Goal: Task Accomplishment & Management: Manage account settings

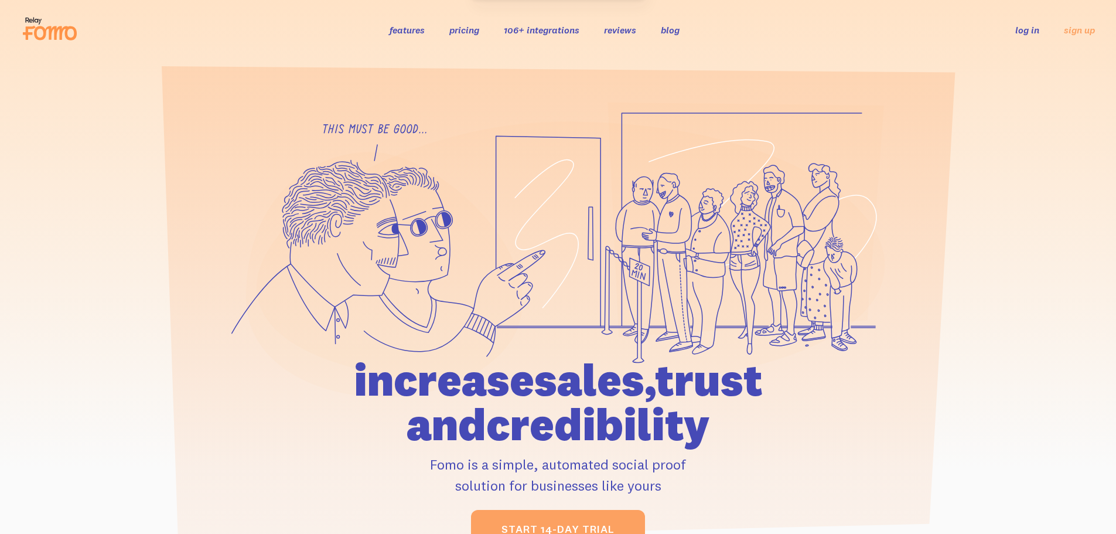
drag, startPoint x: 0, startPoint y: 0, endPoint x: 1030, endPoint y: 32, distance: 1030.7
click at [1030, 32] on link "log in" at bounding box center [1028, 30] width 24 height 12
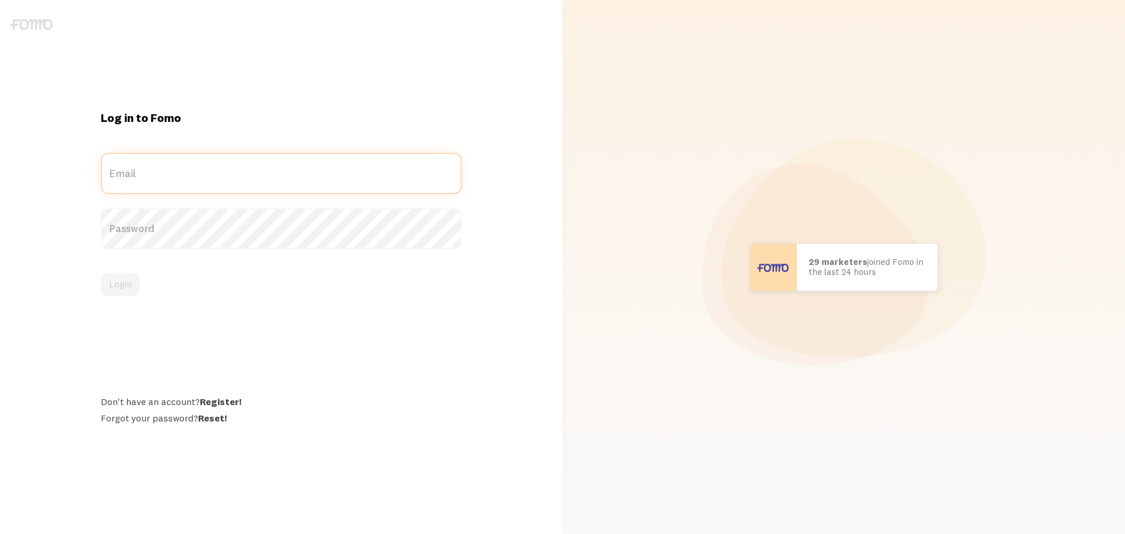
type input "[EMAIL_ADDRESS][DOMAIN_NAME]"
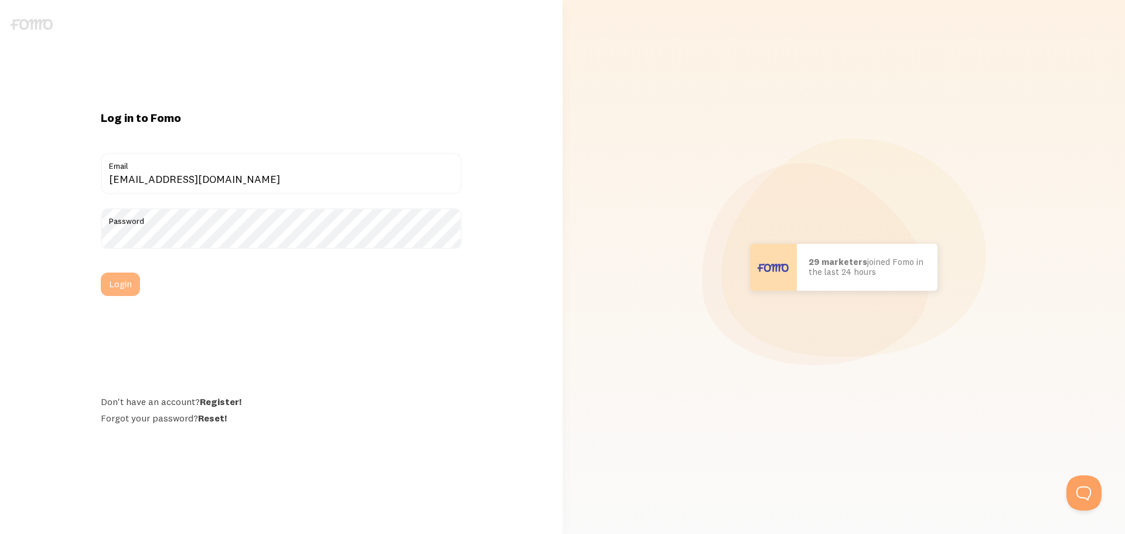
click at [115, 292] on button "Login" at bounding box center [120, 284] width 39 height 23
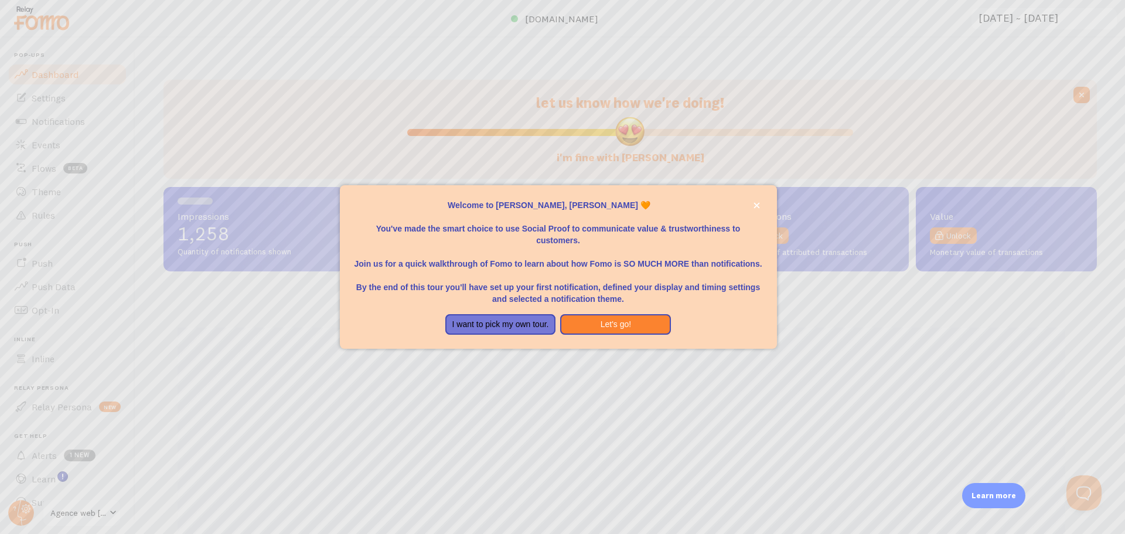
scroll to position [308, 925]
click at [598, 325] on button "Let's go!" at bounding box center [615, 324] width 111 height 21
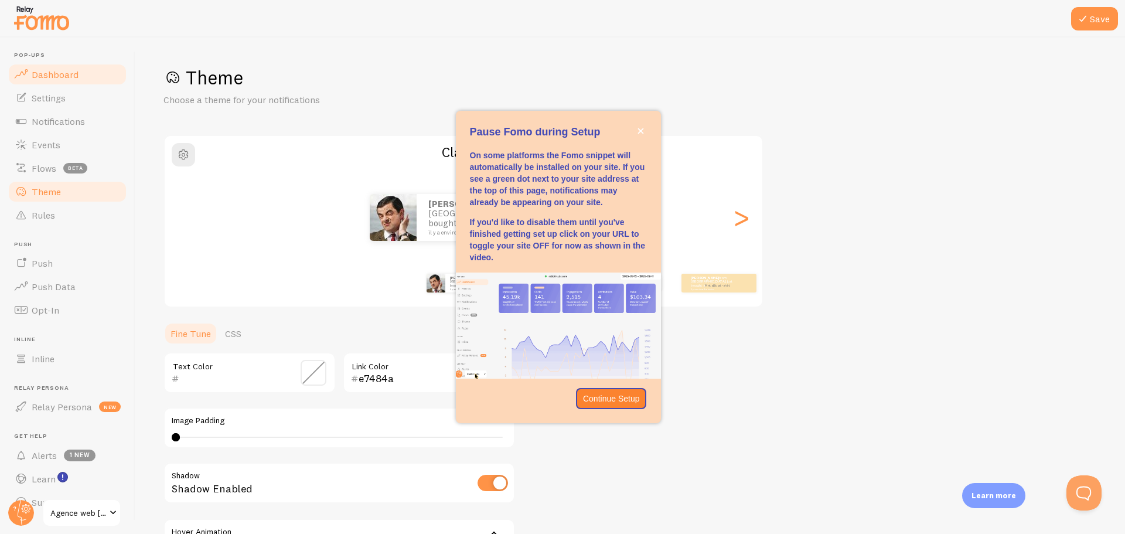
click at [53, 75] on span "Dashboard" at bounding box center [55, 75] width 47 height 12
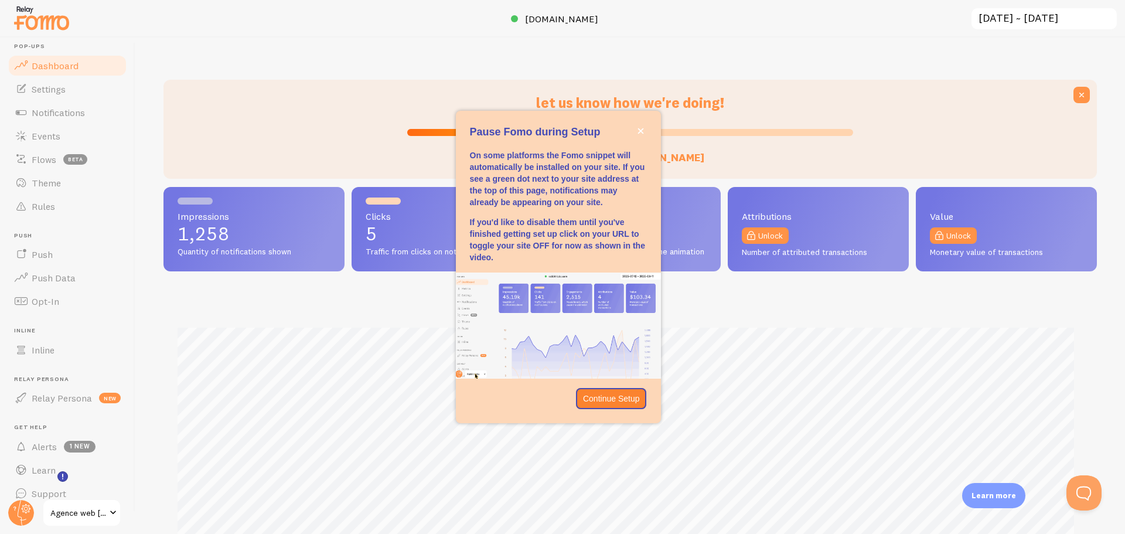
scroll to position [22, 0]
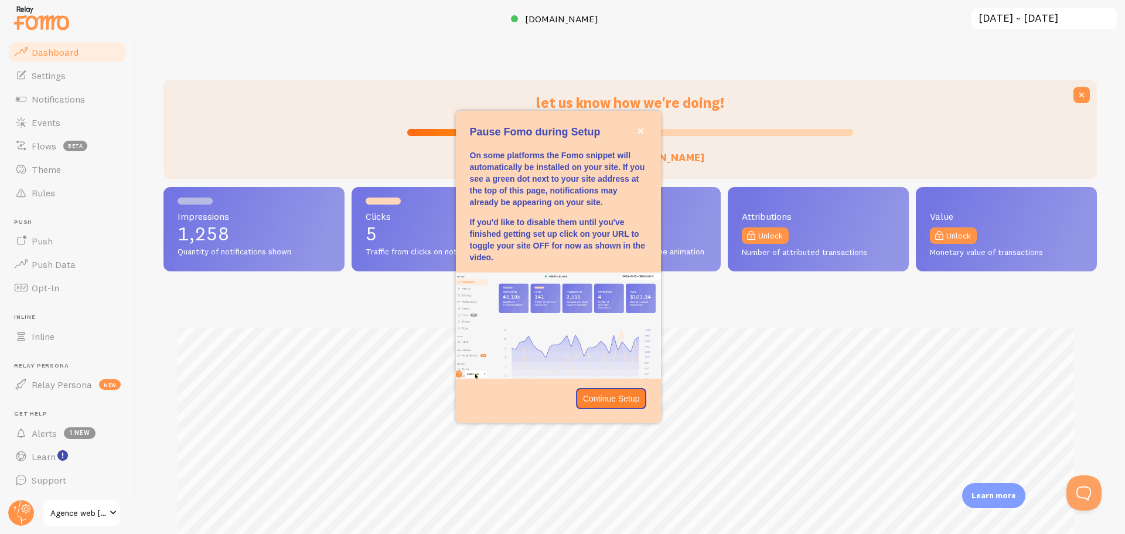
click at [73, 516] on span "Agence web lecourtier.net" at bounding box center [78, 513] width 56 height 14
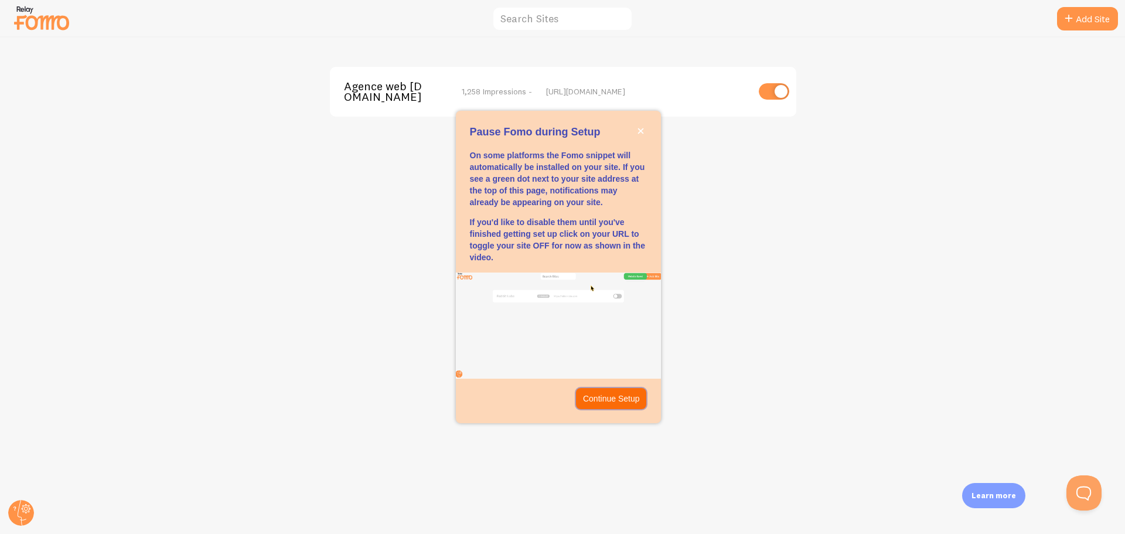
click at [604, 403] on p "Continue Setup" at bounding box center [611, 399] width 57 height 12
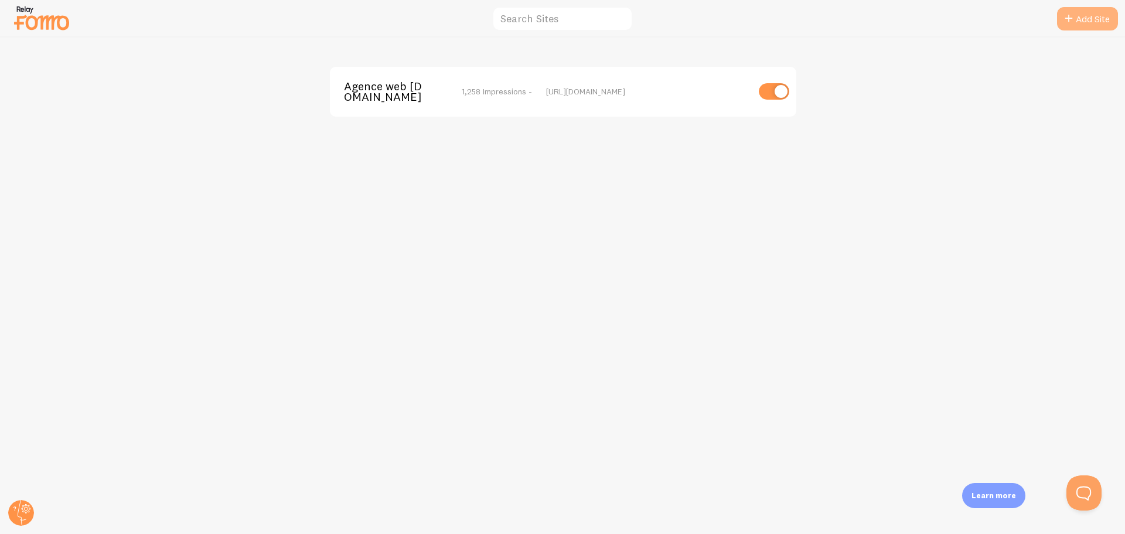
click at [1095, 23] on link "Add Site" at bounding box center [1087, 18] width 61 height 23
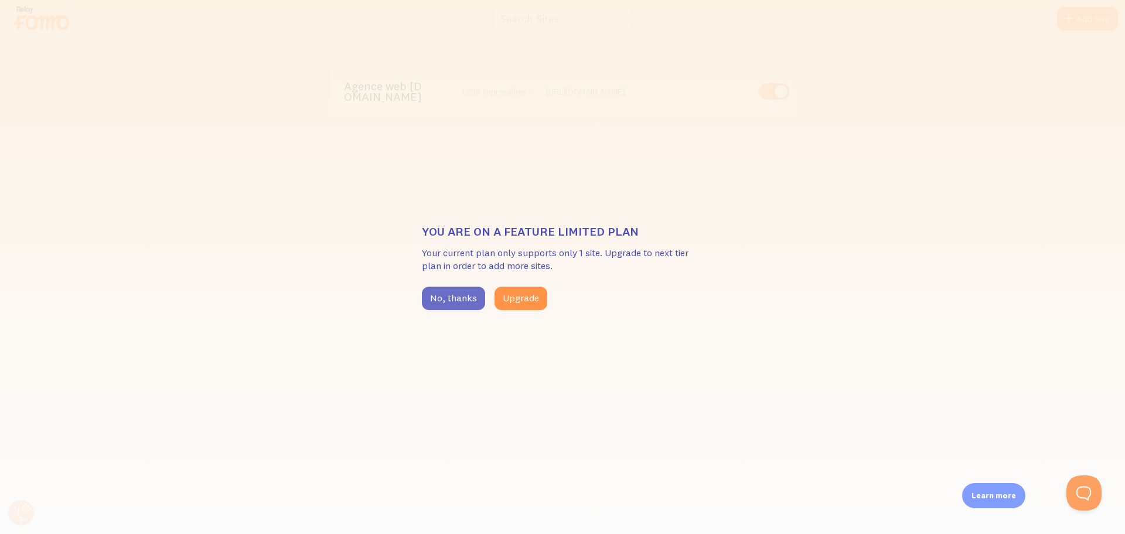
click at [442, 296] on button "No, thanks" at bounding box center [453, 298] width 63 height 23
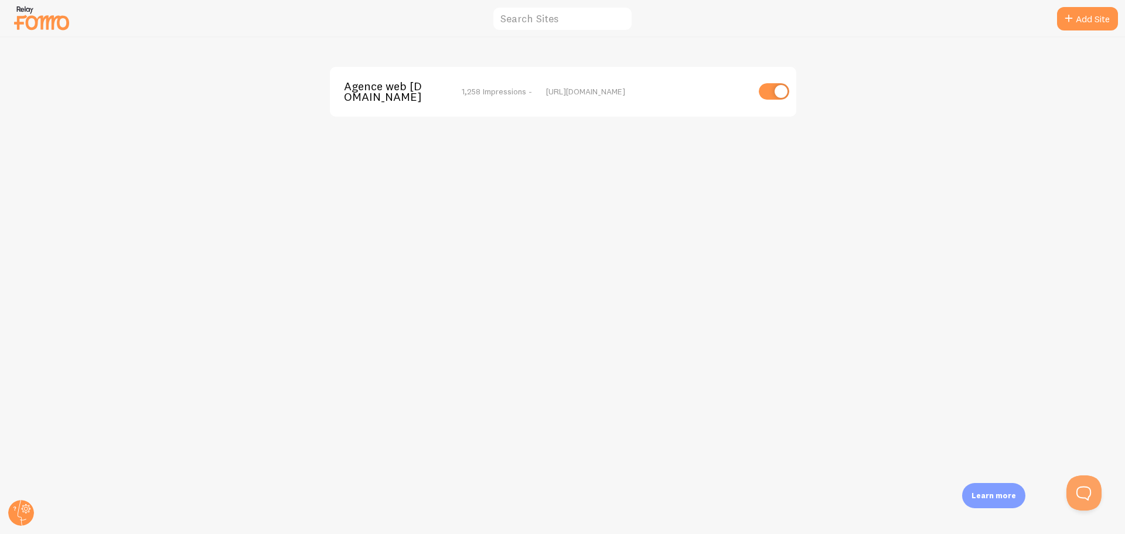
click at [54, 24] on img at bounding box center [41, 18] width 59 height 30
click at [71, 22] on div at bounding box center [562, 19] width 1125 height 38
click at [55, 25] on img at bounding box center [41, 18] width 59 height 30
click at [60, 23] on img at bounding box center [41, 18] width 59 height 30
click at [26, 18] on img at bounding box center [41, 18] width 59 height 30
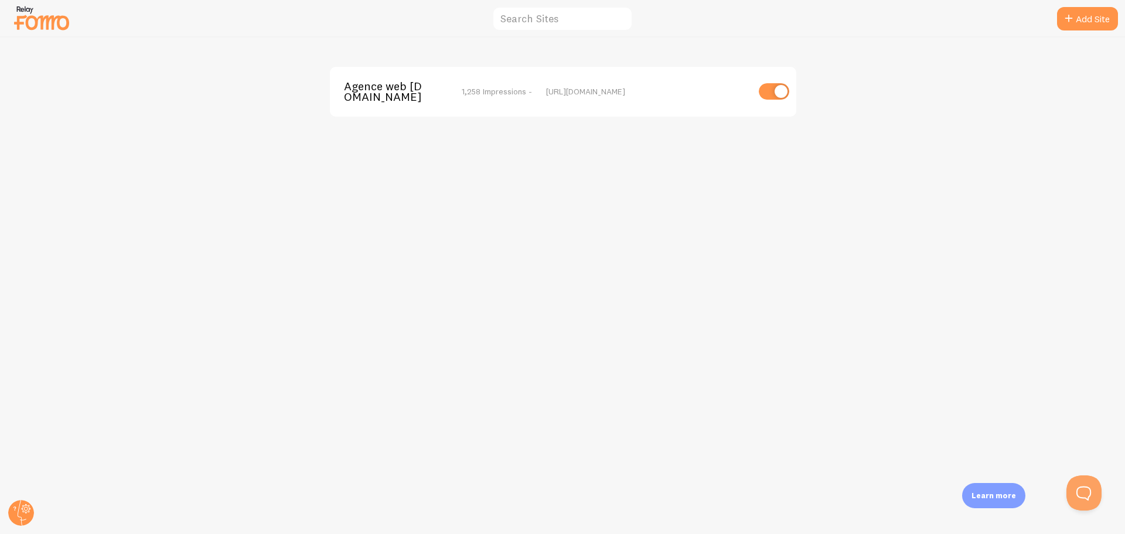
click at [26, 18] on img at bounding box center [41, 18] width 59 height 30
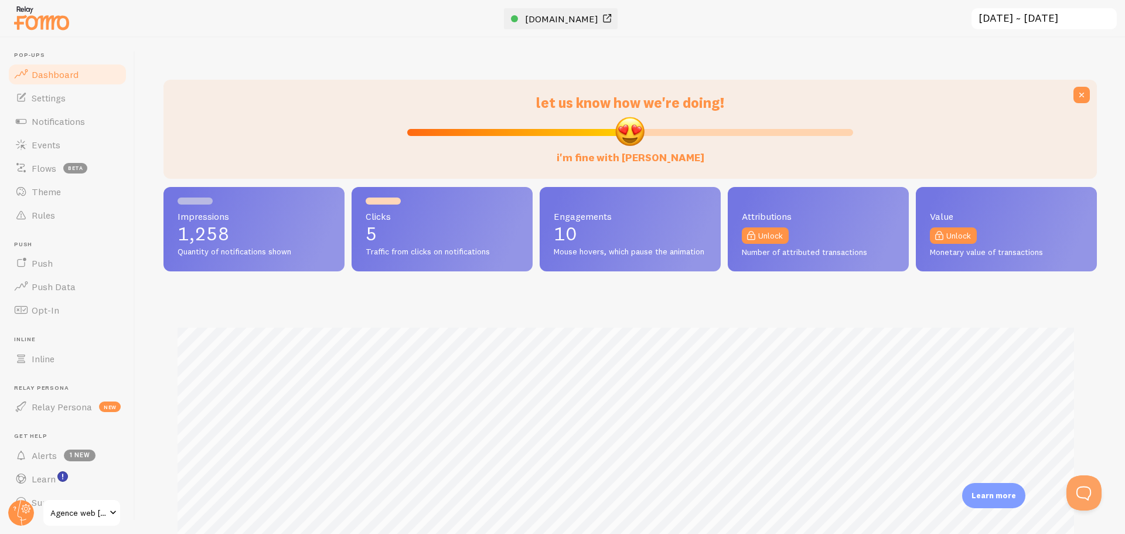
click at [563, 23] on span "lecourtier.net" at bounding box center [561, 19] width 73 height 12
click at [56, 102] on span "Settings" at bounding box center [49, 98] width 34 height 12
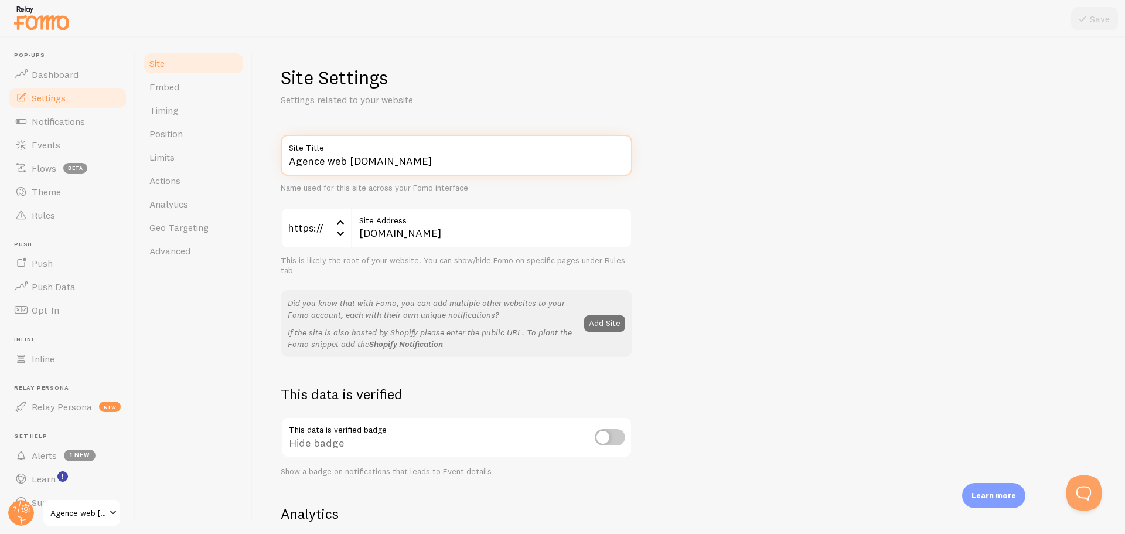
click at [393, 162] on input "Agence web lecourtier.net" at bounding box center [457, 155] width 352 height 41
drag, startPoint x: 349, startPoint y: 161, endPoint x: 470, endPoint y: 157, distance: 120.8
click at [470, 157] on input "Agence web lecourtier.net" at bounding box center [457, 155] width 352 height 41
type input "Agence SEO [DOMAIN_NAME]"
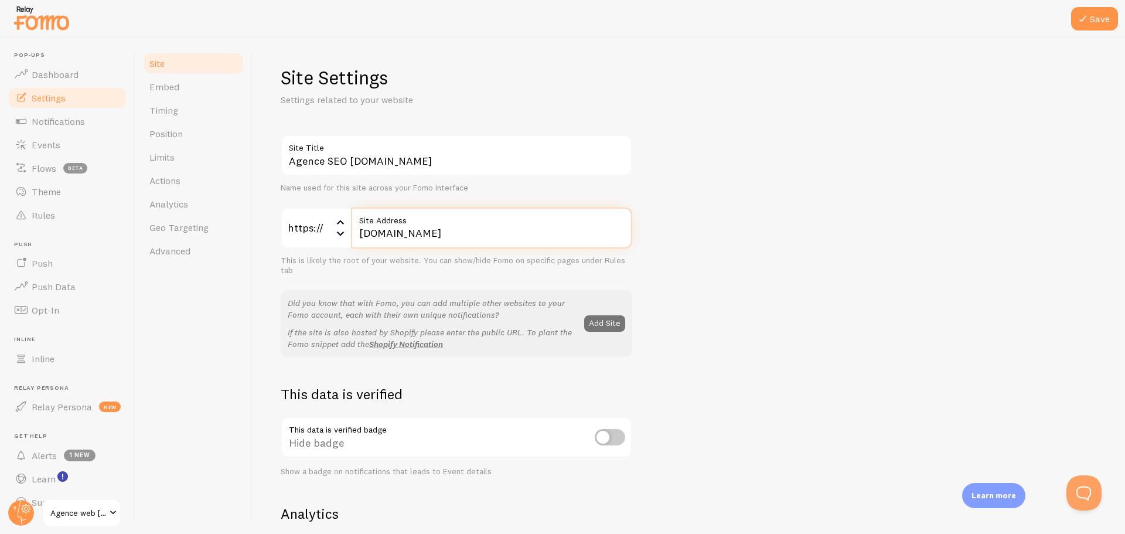
click at [445, 231] on input "lecourtier.net" at bounding box center [491, 227] width 281 height 41
drag, startPoint x: 435, startPoint y: 239, endPoint x: 315, endPoint y: 240, distance: 120.1
click at [315, 240] on div "https:// https:// https:// http:// lecourtier.net Site Address" at bounding box center [457, 227] width 352 height 41
type input "[DOMAIN_NAME]"
click at [171, 339] on div "Site Embed Timing Position Limits Actions Analytics Geo Targeting Advanced" at bounding box center [193, 286] width 117 height 496
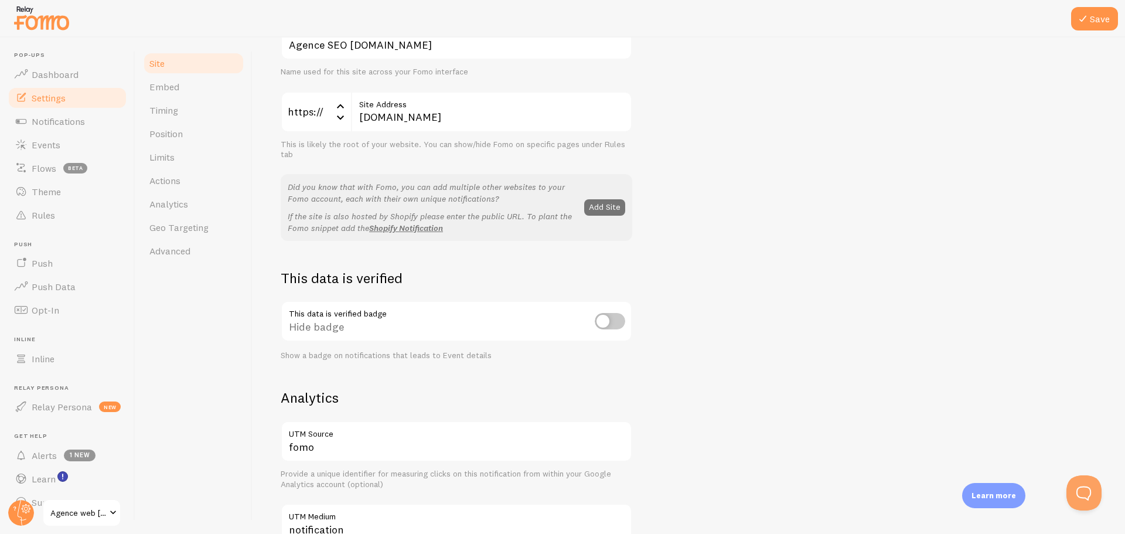
scroll to position [117, 0]
click at [1122, 13] on div at bounding box center [562, 19] width 1125 height 38
click at [1105, 16] on button "Save" at bounding box center [1094, 18] width 47 height 23
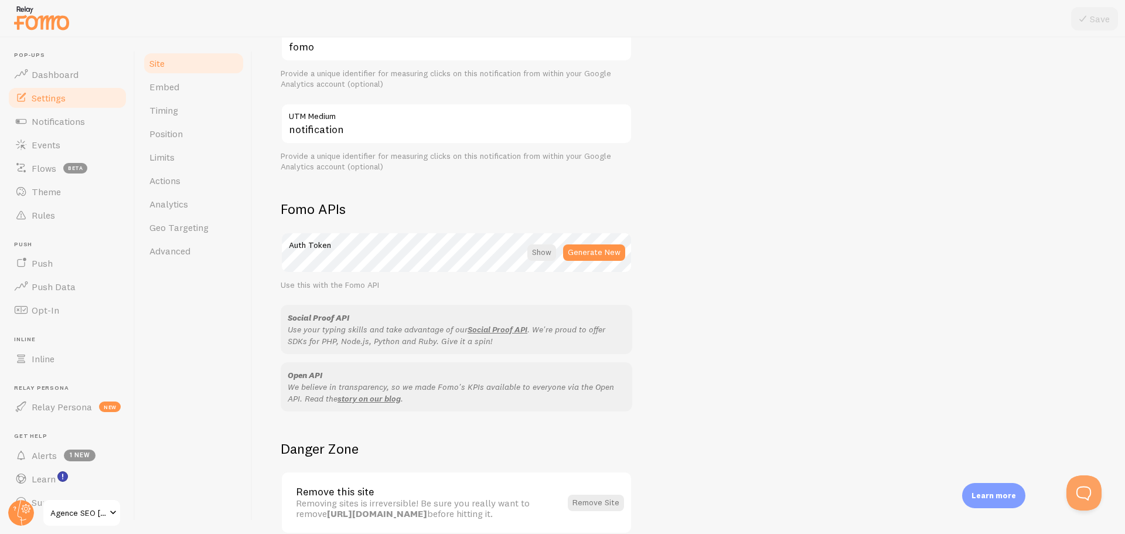
scroll to position [573, 0]
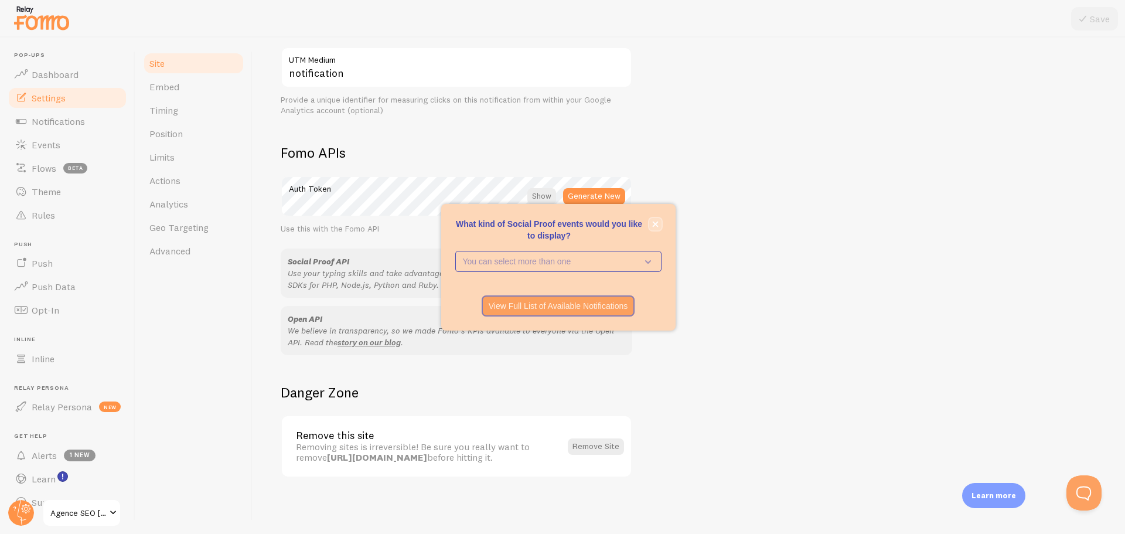
click at [660, 222] on button "close," at bounding box center [655, 224] width 12 height 12
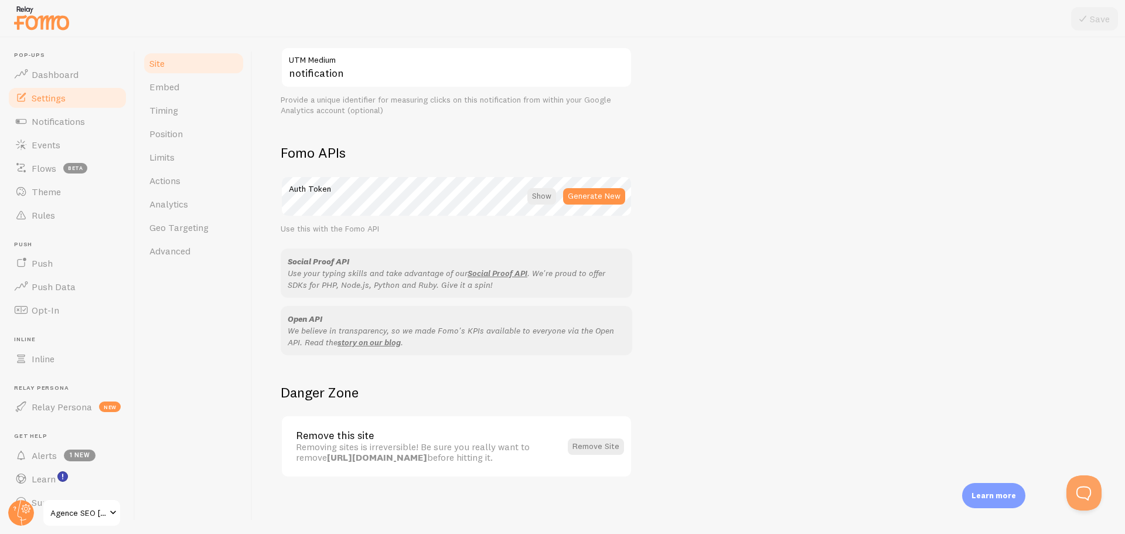
click at [60, 514] on span "Agence SEO [DOMAIN_NAME]" at bounding box center [78, 513] width 56 height 14
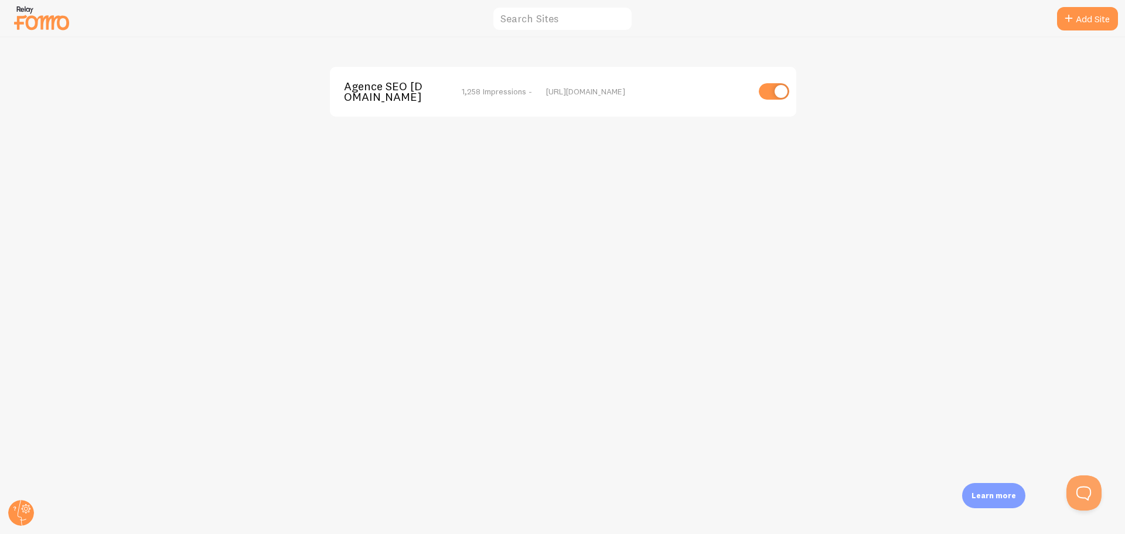
click at [44, 18] on img at bounding box center [41, 18] width 59 height 30
click at [20, 11] on img at bounding box center [41, 18] width 59 height 30
click at [40, 16] on img at bounding box center [41, 18] width 59 height 30
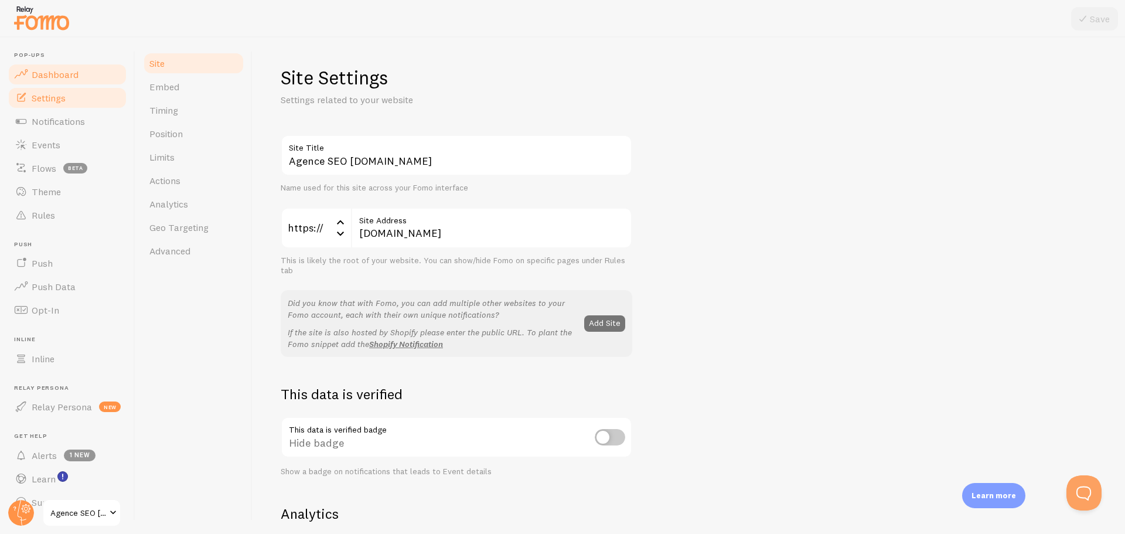
click at [48, 72] on span "Dashboard" at bounding box center [55, 75] width 47 height 12
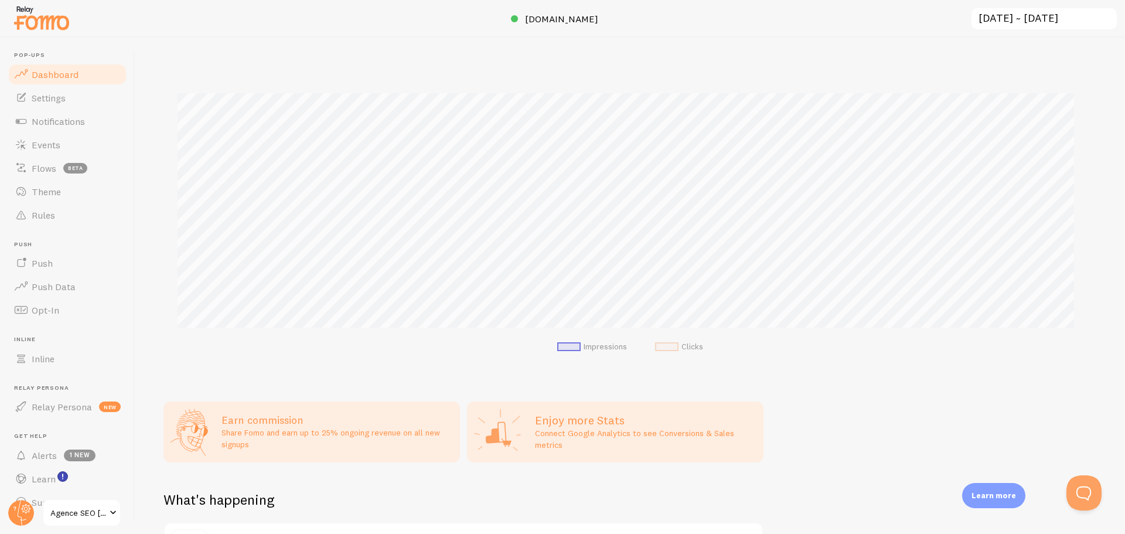
scroll to position [22, 0]
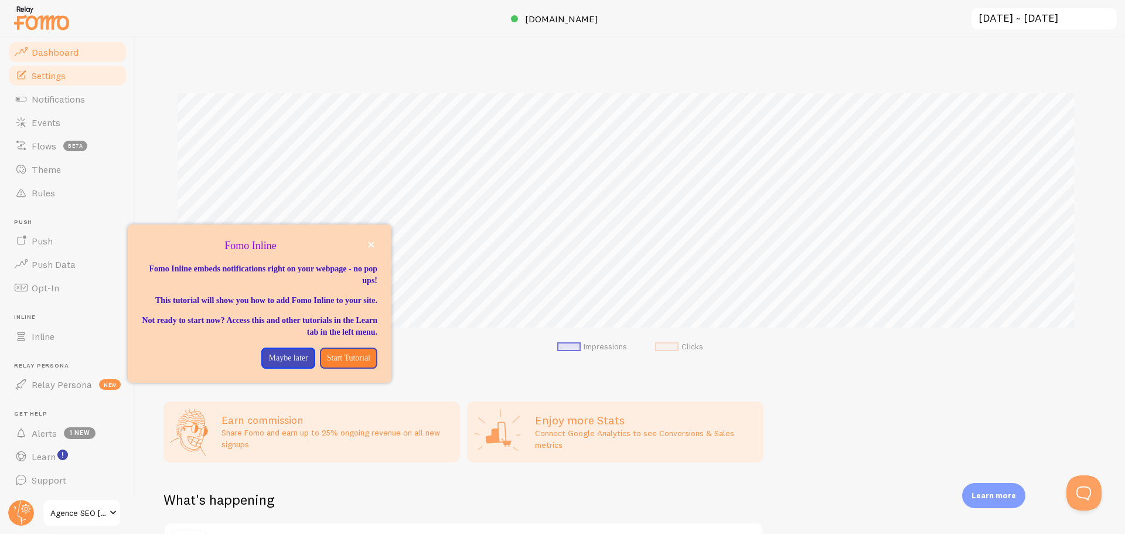
click at [64, 68] on link "Settings" at bounding box center [67, 75] width 121 height 23
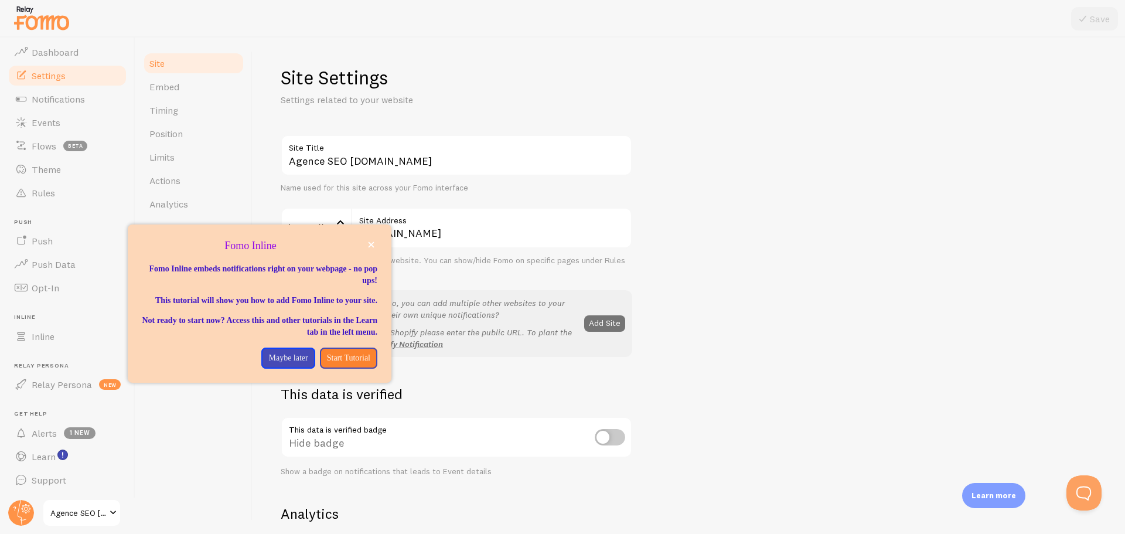
click at [721, 142] on div "Agence SEO Alti-web.fr Site Title Name used for this site across your Fomo inte…" at bounding box center [689, 531] width 816 height 793
click at [277, 364] on p "Maybe later" at bounding box center [287, 358] width 39 height 12
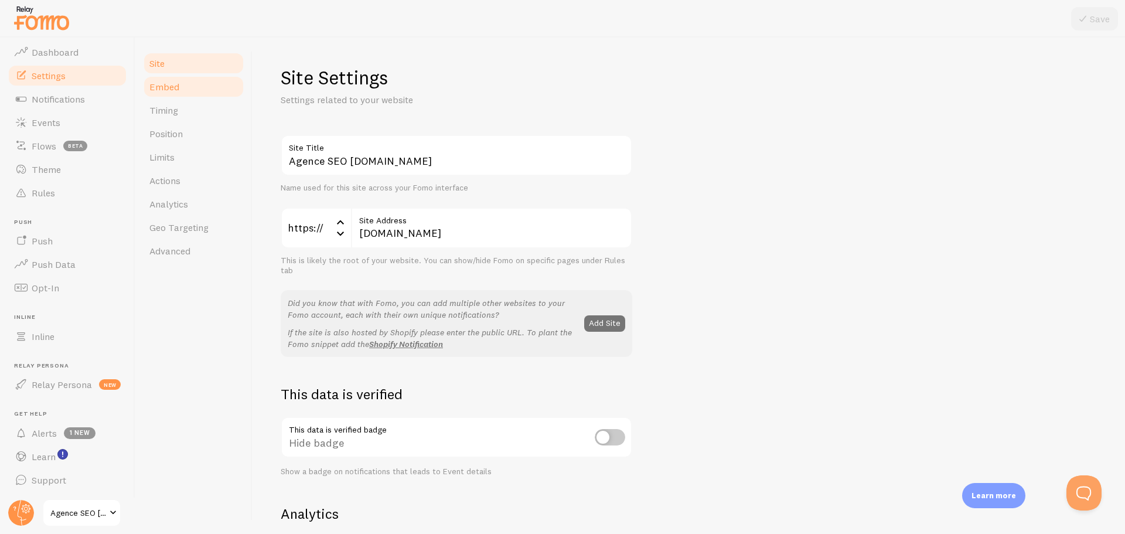
click at [173, 93] on link "Embed" at bounding box center [193, 86] width 103 height 23
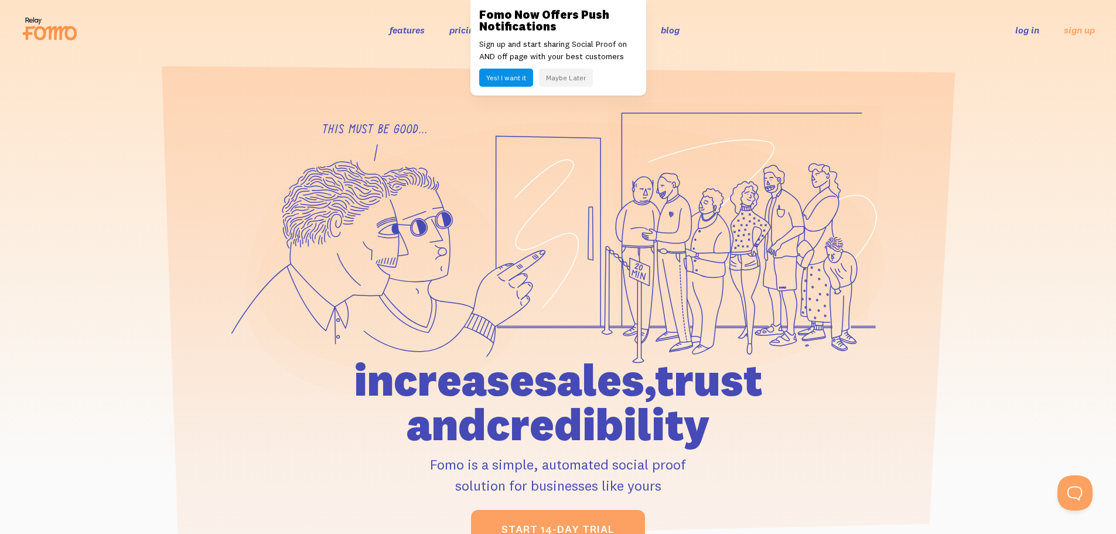
click at [1028, 30] on link "log in" at bounding box center [1028, 30] width 24 height 12
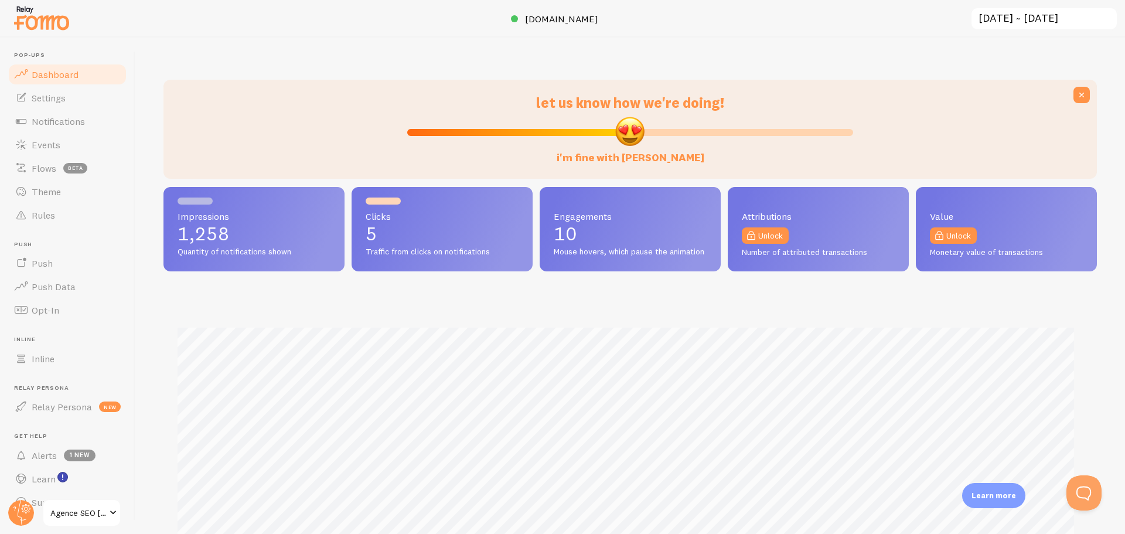
click at [1035, 21] on input "[DATE] ~ [DATE]" at bounding box center [1044, 19] width 148 height 24
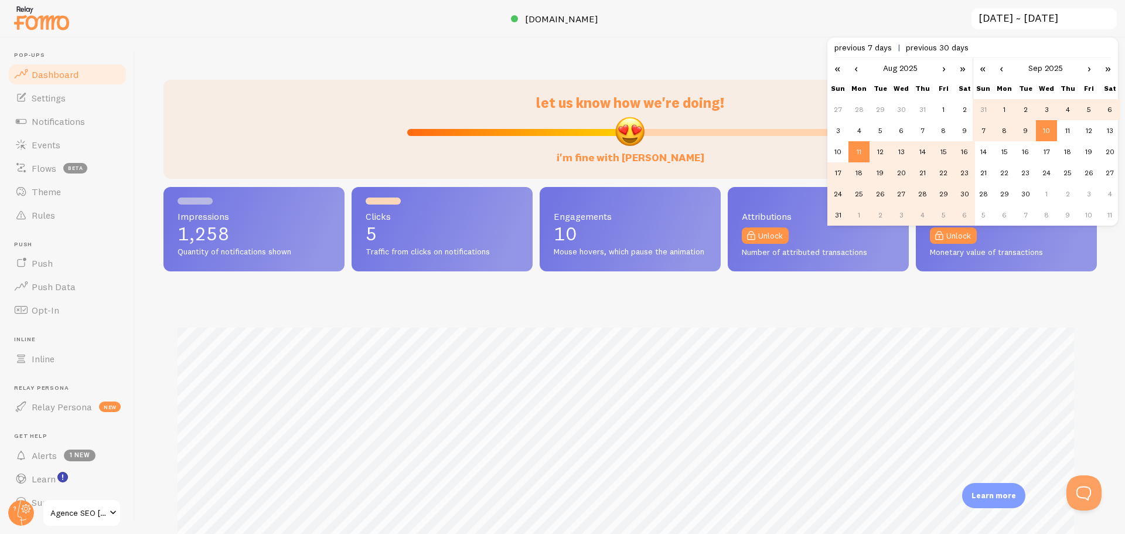
click at [782, 12] on div at bounding box center [562, 19] width 1125 height 38
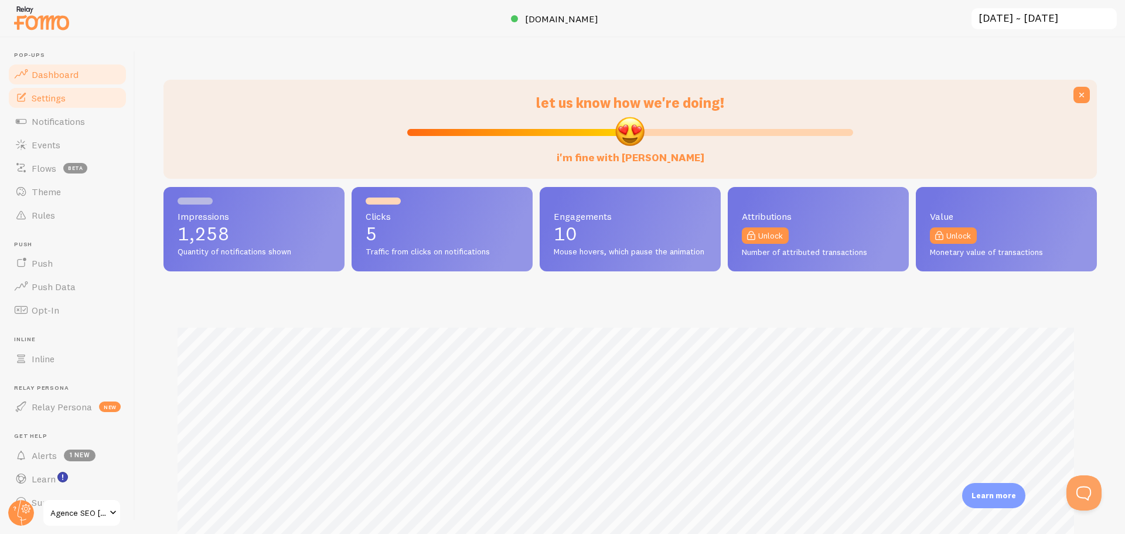
click at [52, 101] on span "Settings" at bounding box center [49, 98] width 34 height 12
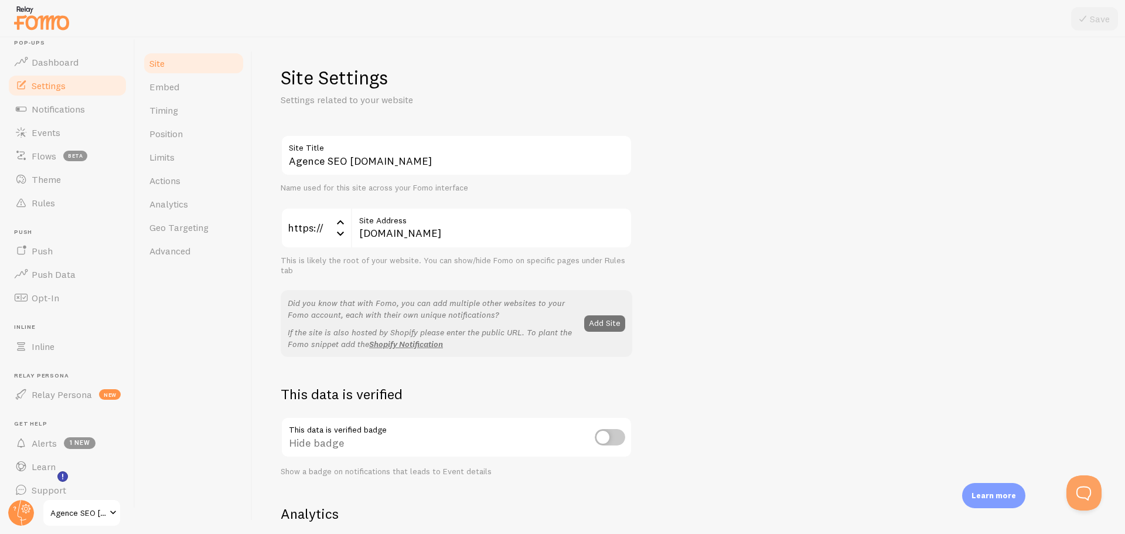
scroll to position [22, 0]
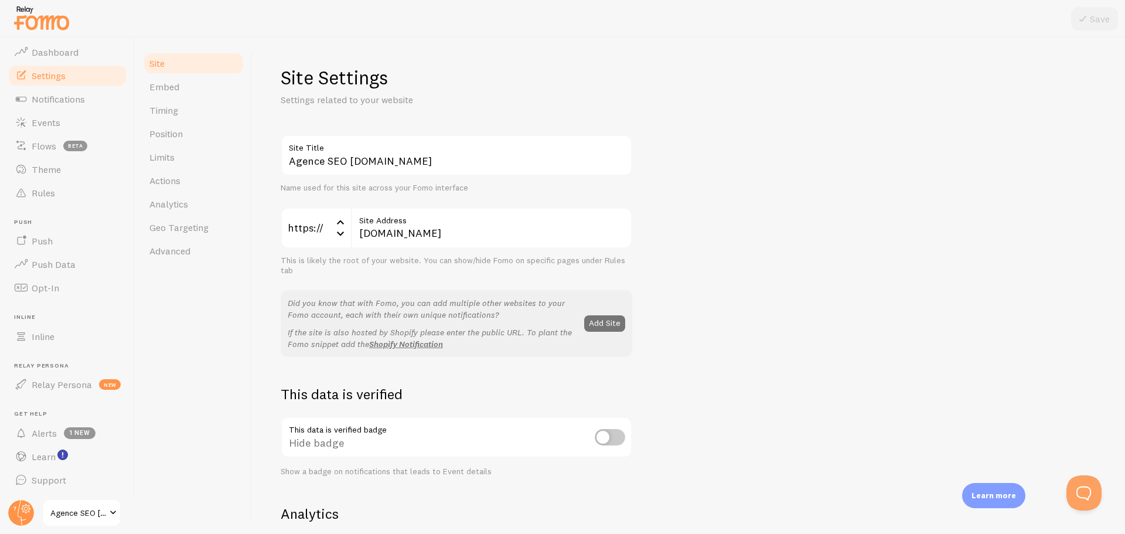
click at [65, 510] on span "Agence SEO [DOMAIN_NAME]" at bounding box center [78, 513] width 56 height 14
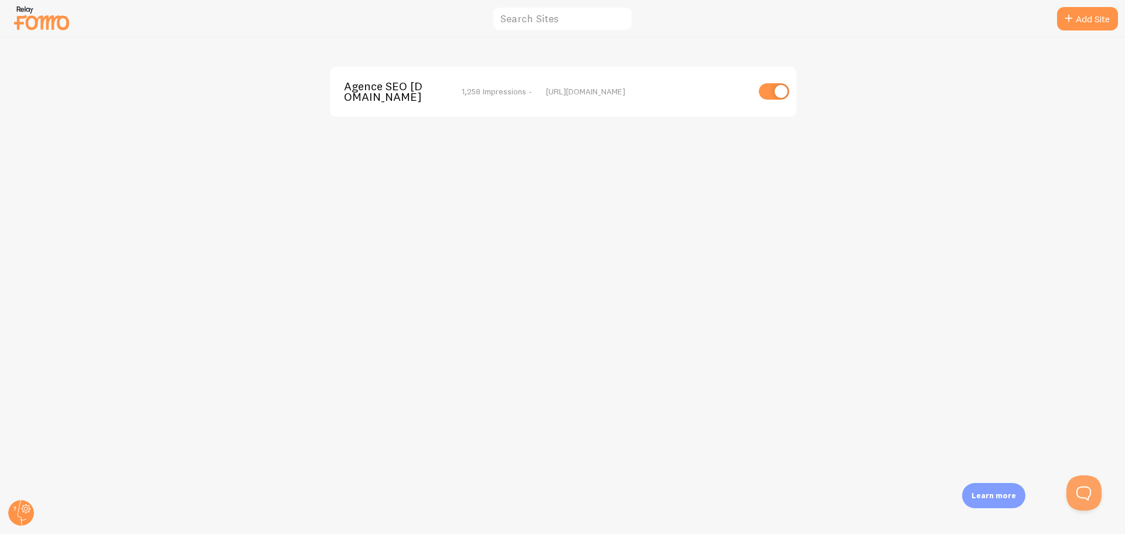
click at [551, 93] on div "[URL][DOMAIN_NAME]" at bounding box center [647, 91] width 202 height 11
click at [495, 94] on span "1,258 Impressions -" at bounding box center [497, 91] width 70 height 11
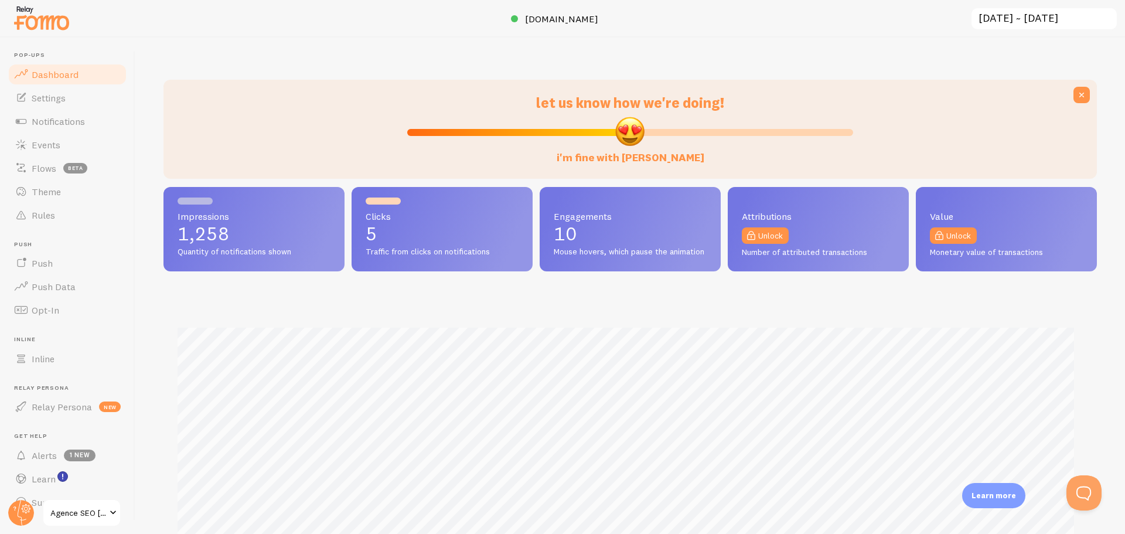
scroll to position [308, 925]
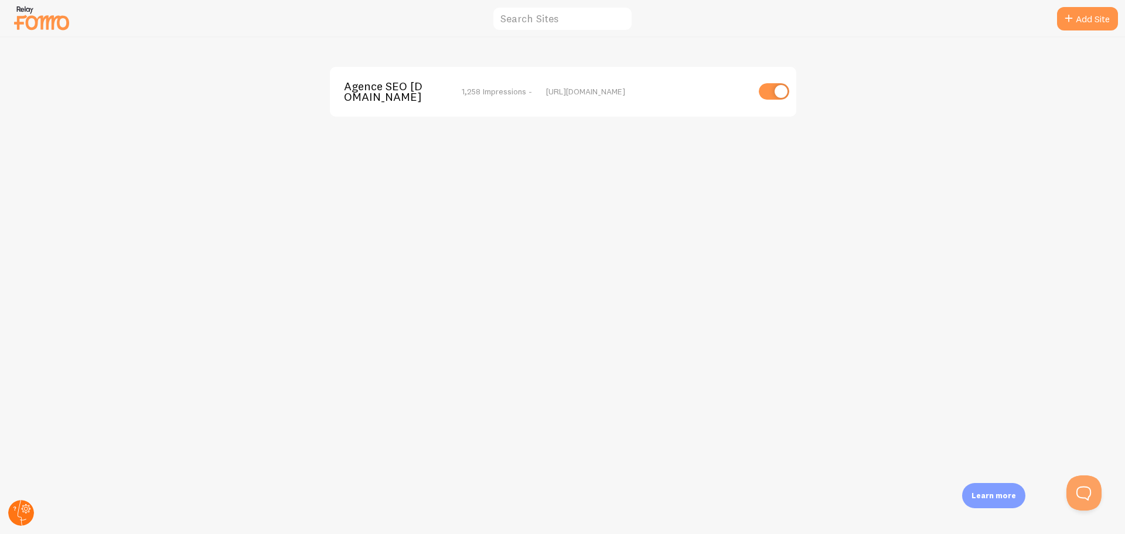
click at [25, 506] on circle at bounding box center [21, 513] width 26 height 26
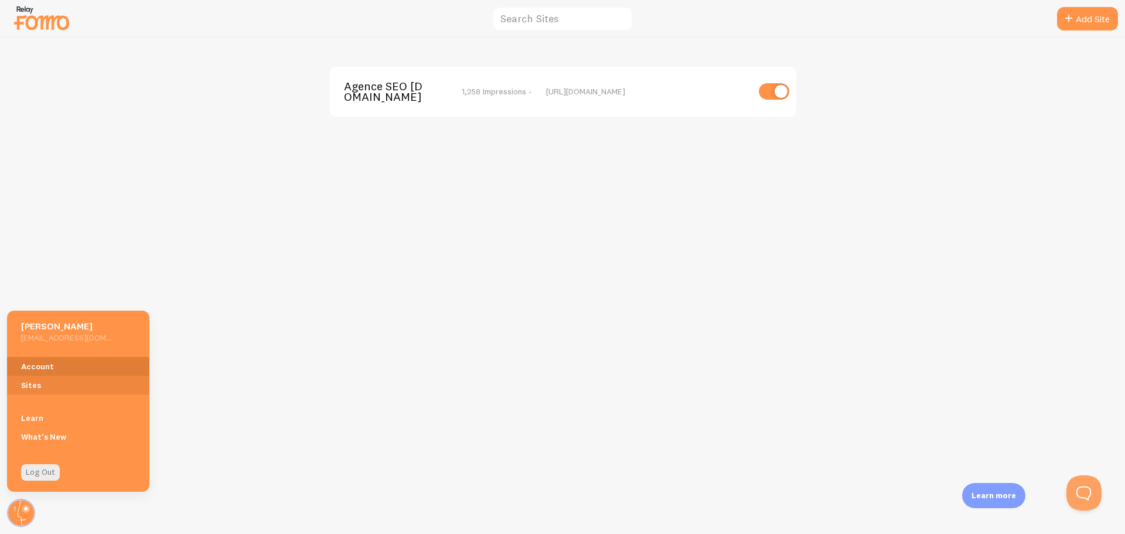
click at [50, 365] on link "Account" at bounding box center [78, 366] width 142 height 19
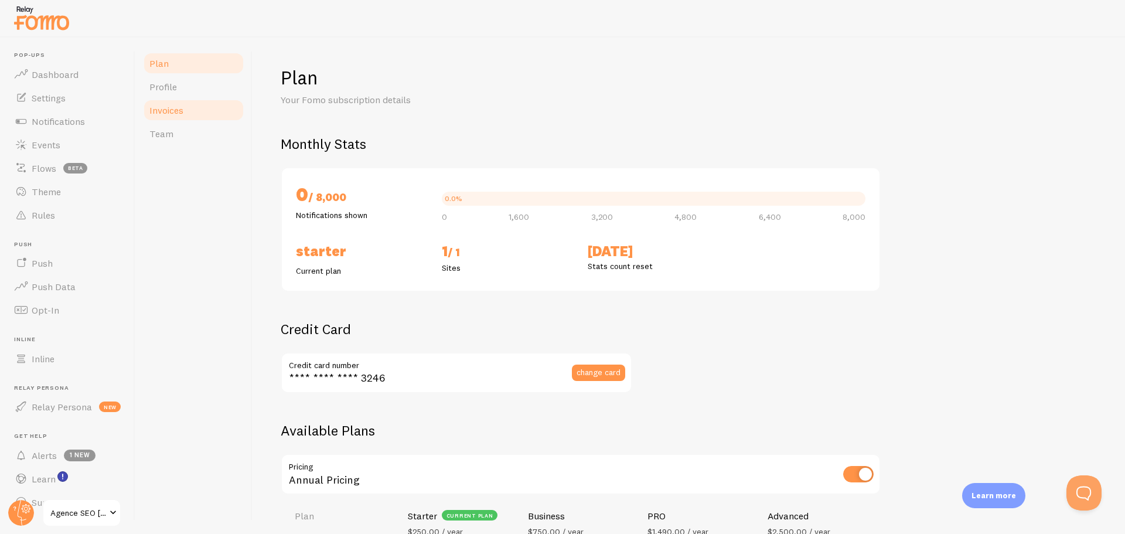
click at [199, 112] on link "Invoices" at bounding box center [193, 109] width 103 height 23
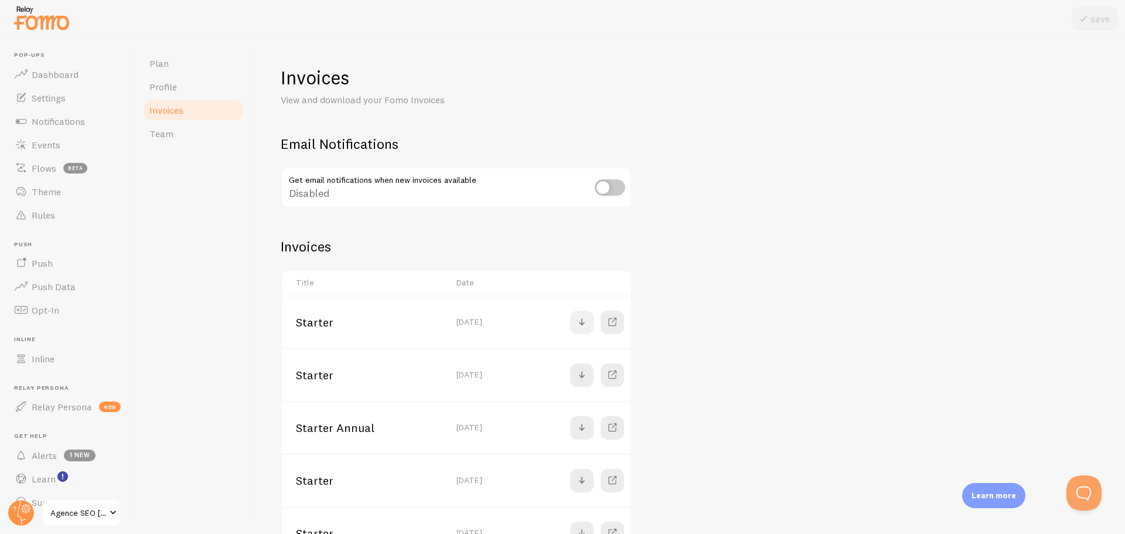
click at [580, 322] on span at bounding box center [582, 322] width 14 height 14
click at [62, 79] on span "Dashboard" at bounding box center [55, 75] width 47 height 12
